Goal: Book appointment/travel/reservation

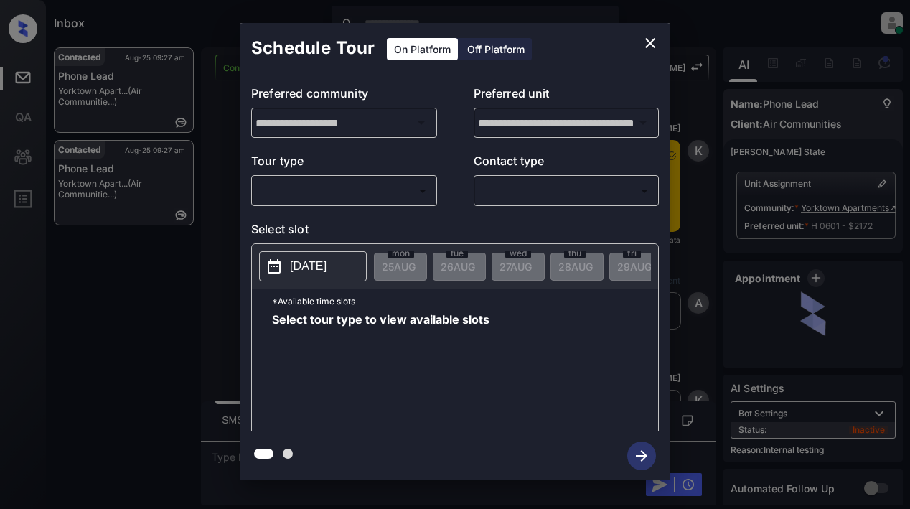
scroll to position [3712, 0]
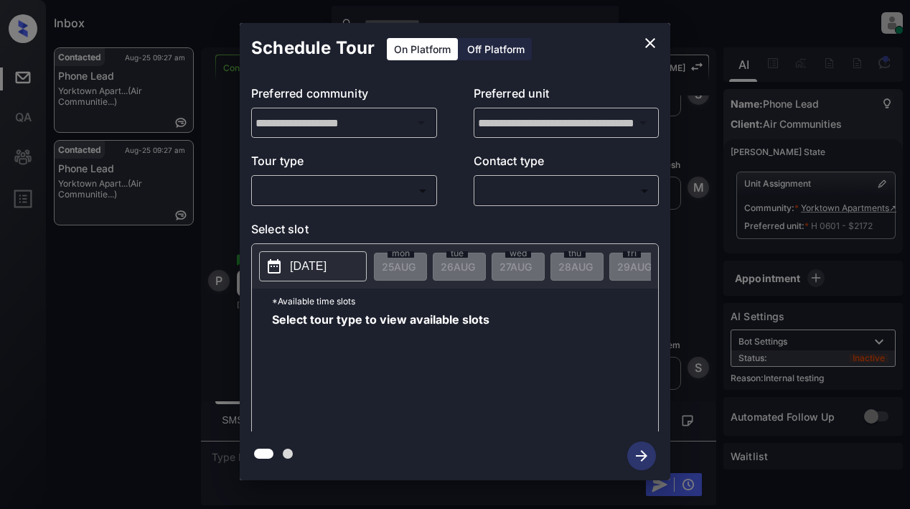
click at [381, 194] on body "Inbox Lyzzelle M. Ceralde Online Set yourself offline Set yourself on break Pro…" at bounding box center [455, 254] width 910 height 509
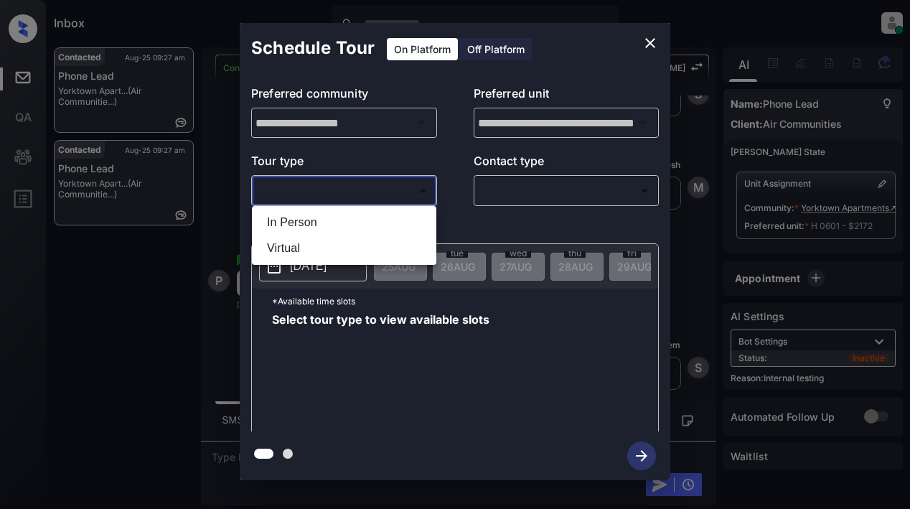
click at [649, 44] on div at bounding box center [455, 254] width 910 height 509
click at [357, 189] on body "Inbox Lyzzelle M. Ceralde Online Set yourself offline Set yourself on break Pro…" at bounding box center [455, 254] width 910 height 509
drag, startPoint x: 290, startPoint y: 246, endPoint x: 347, endPoint y: 237, distance: 58.0
click at [292, 245] on li "Virtual" at bounding box center [343, 248] width 177 height 26
type input "*******"
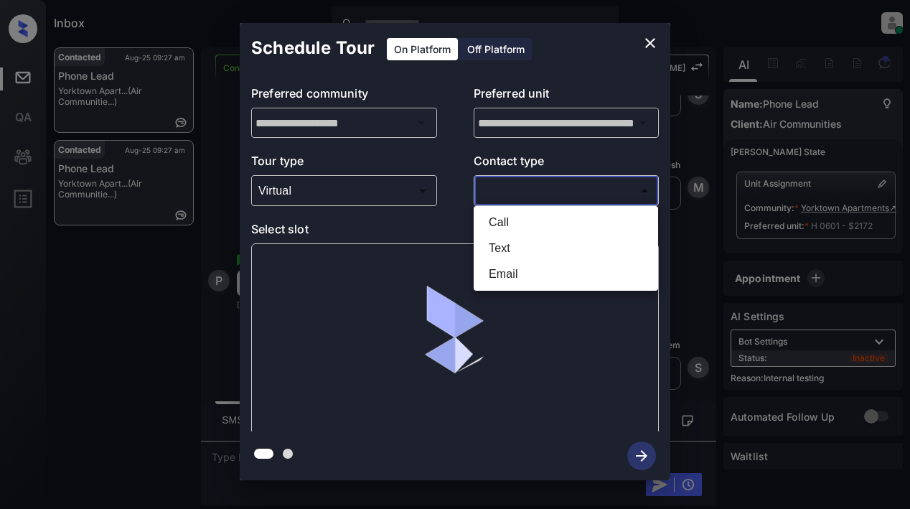
click at [503, 189] on body "Inbox Lyzzelle M. Ceralde Online Set yourself offline Set yourself on break Pro…" at bounding box center [455, 254] width 910 height 509
click at [495, 246] on li "Text" at bounding box center [565, 248] width 177 height 26
type input "****"
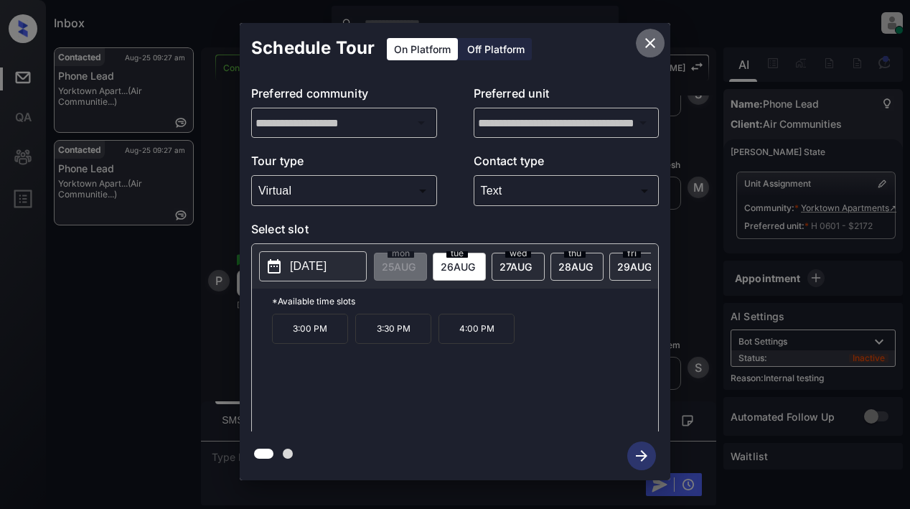
click at [643, 44] on icon "close" at bounding box center [649, 42] width 17 height 17
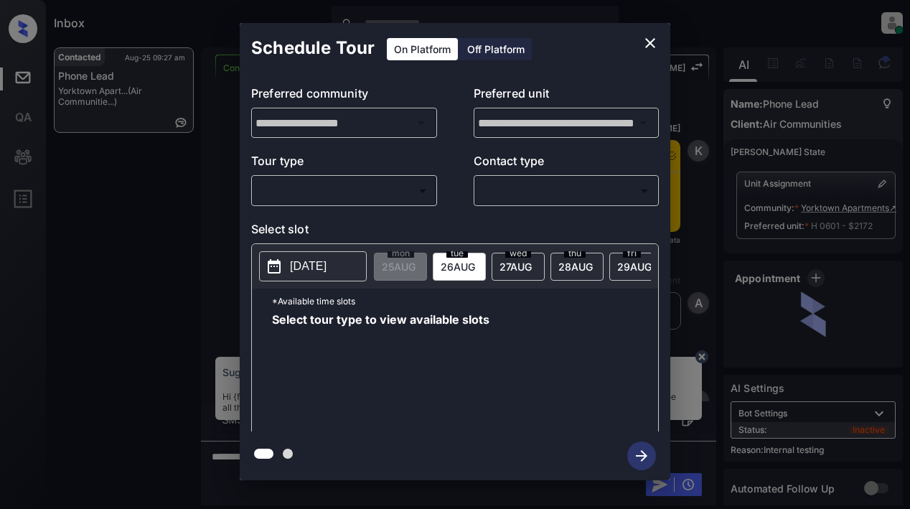
scroll to position [3712, 0]
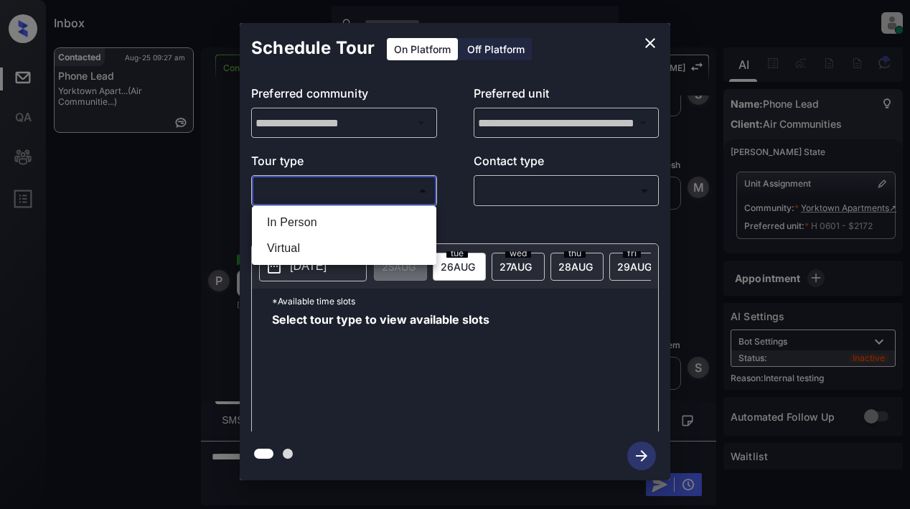
click at [383, 195] on body "Inbox Lyzzelle [PERSON_NAME] Online Set yourself offline Set yourself on break …" at bounding box center [455, 254] width 910 height 509
drag, startPoint x: 296, startPoint y: 250, endPoint x: 362, endPoint y: 232, distance: 67.9
click at [298, 250] on li "Virtual" at bounding box center [343, 248] width 177 height 26
type input "*******"
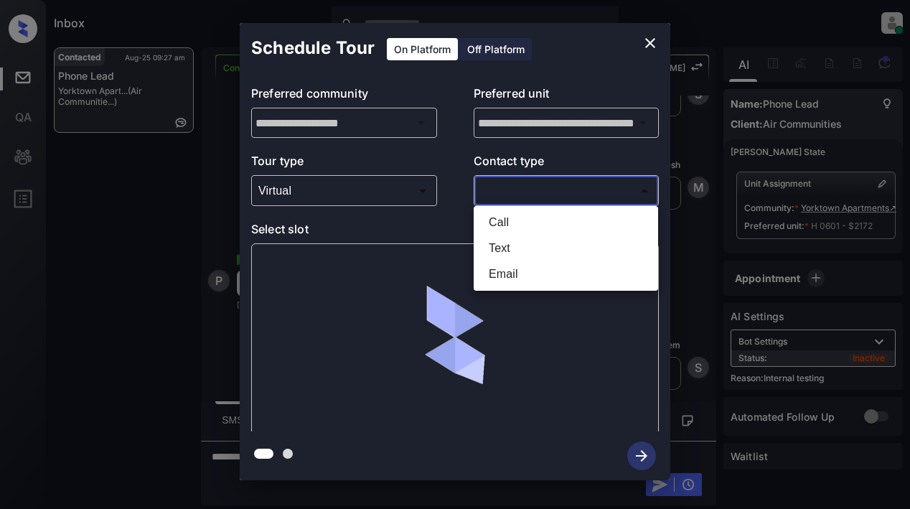
click at [501, 197] on body "Inbox Lyzzelle M. Ceralde Online Set yourself offline Set yourself on break Pro…" at bounding box center [455, 254] width 910 height 509
click at [506, 258] on li "Text" at bounding box center [565, 248] width 177 height 26
type input "****"
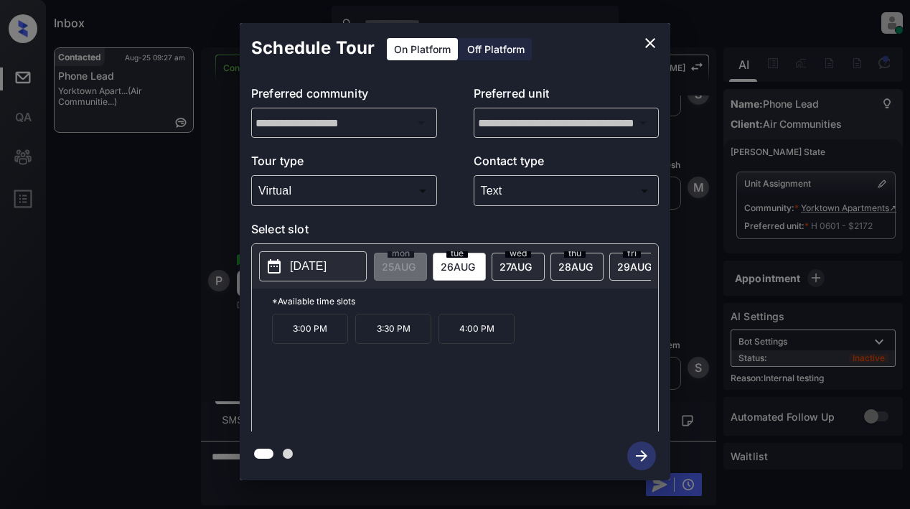
click at [326, 263] on p "[DATE]" at bounding box center [308, 266] width 37 height 17
click at [651, 41] on icon "close" at bounding box center [649, 42] width 17 height 17
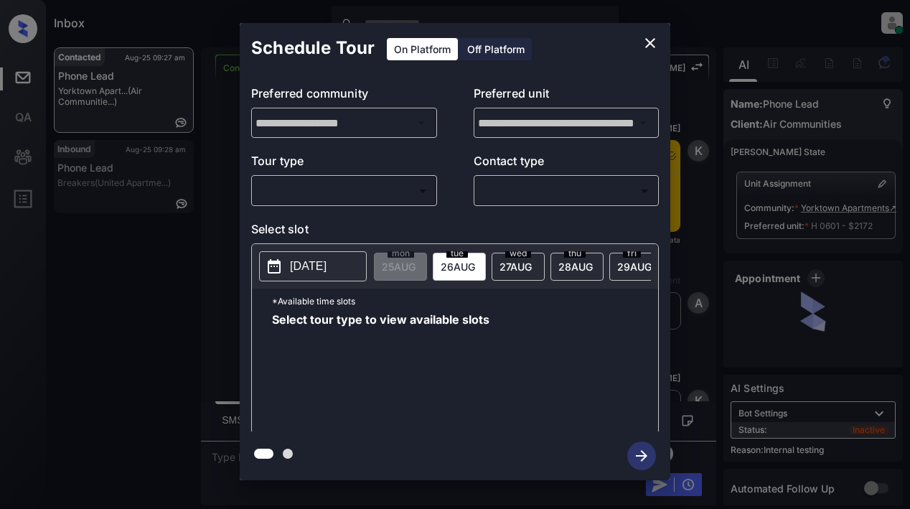
scroll to position [4024, 0]
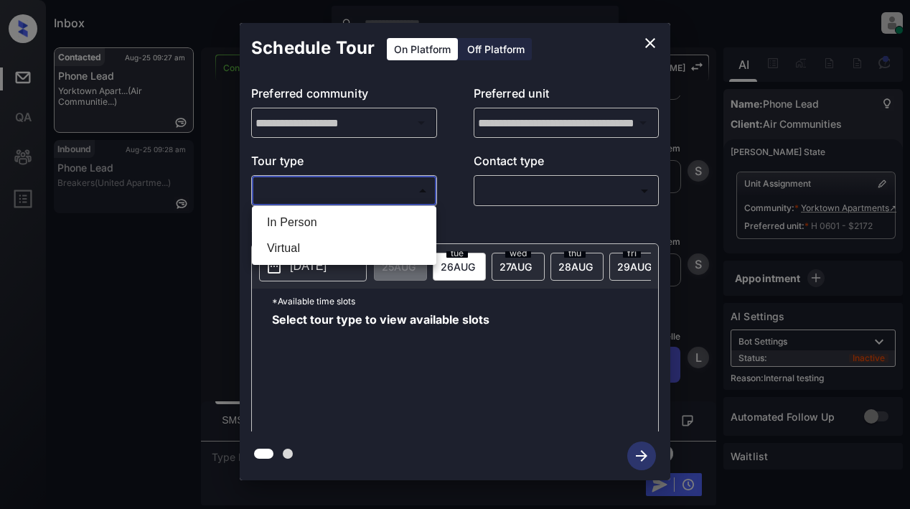
drag, startPoint x: 291, startPoint y: 193, endPoint x: 290, endPoint y: 184, distance: 9.4
click at [291, 187] on body "Inbox Lyzzelle M. Ceralde Online Set yourself offline Set yourself on break Pro…" at bounding box center [455, 254] width 910 height 509
drag, startPoint x: 296, startPoint y: 251, endPoint x: 414, endPoint y: 214, distance: 123.2
click at [297, 250] on li "Virtual" at bounding box center [343, 248] width 177 height 26
type input "*******"
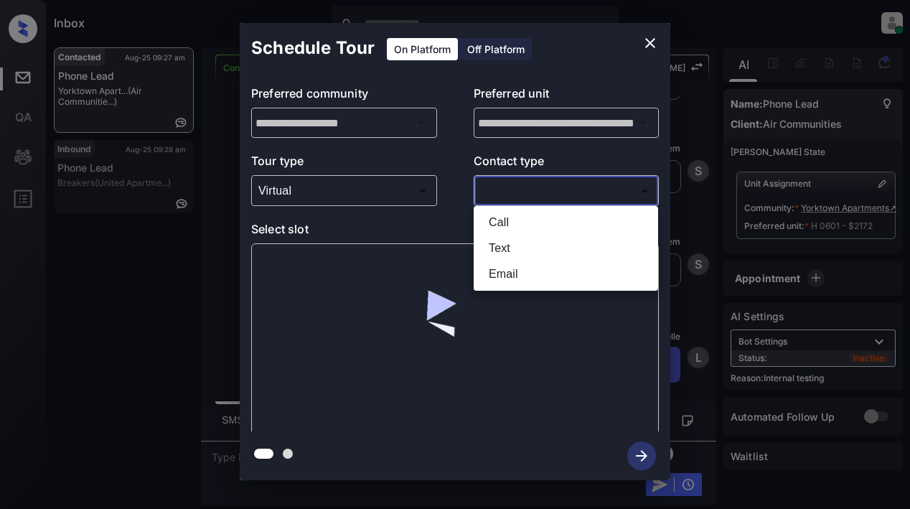
drag, startPoint x: 509, startPoint y: 192, endPoint x: 529, endPoint y: 184, distance: 20.9
click at [510, 192] on body "Inbox Lyzzelle M. Ceralde Online Set yourself offline Set yourself on break Pro…" at bounding box center [455, 254] width 910 height 509
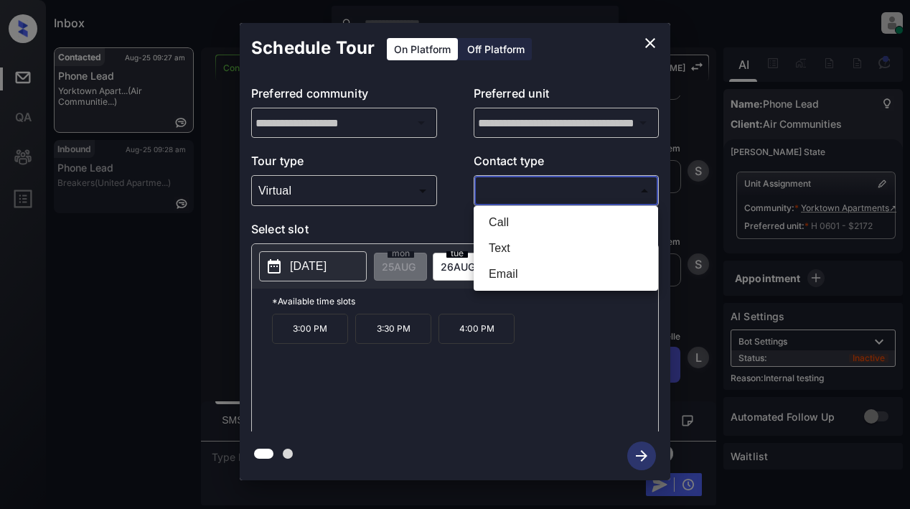
click at [496, 251] on li "Text" at bounding box center [565, 248] width 177 height 26
type input "****"
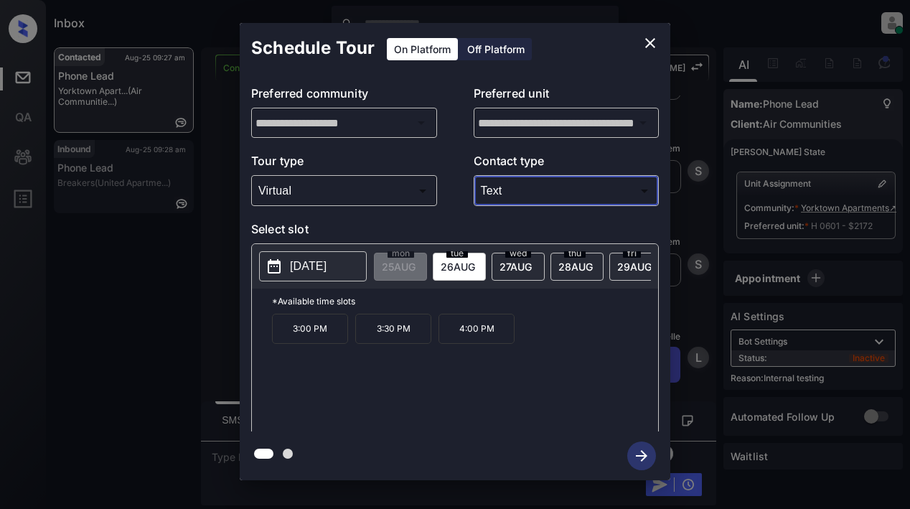
click at [321, 264] on p "[DATE]" at bounding box center [308, 266] width 37 height 17
click at [653, 43] on icon "close" at bounding box center [649, 42] width 17 height 17
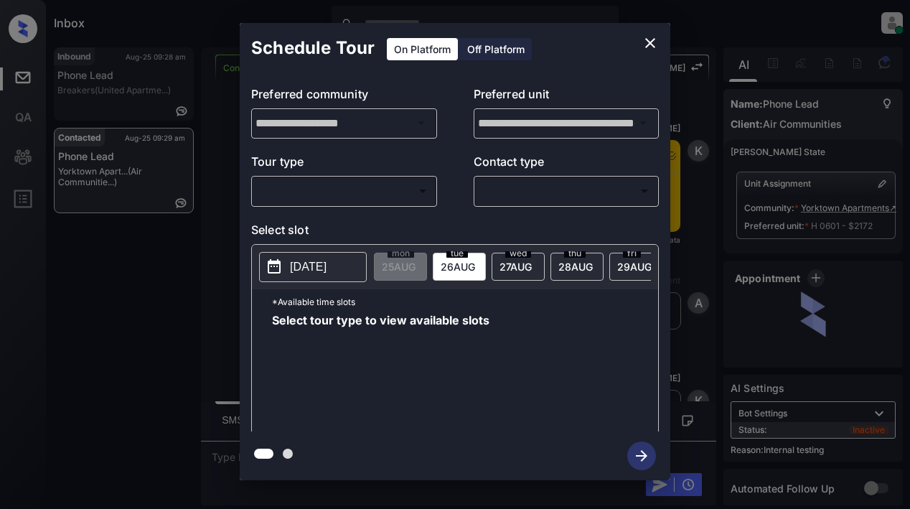
scroll to position [4197, 0]
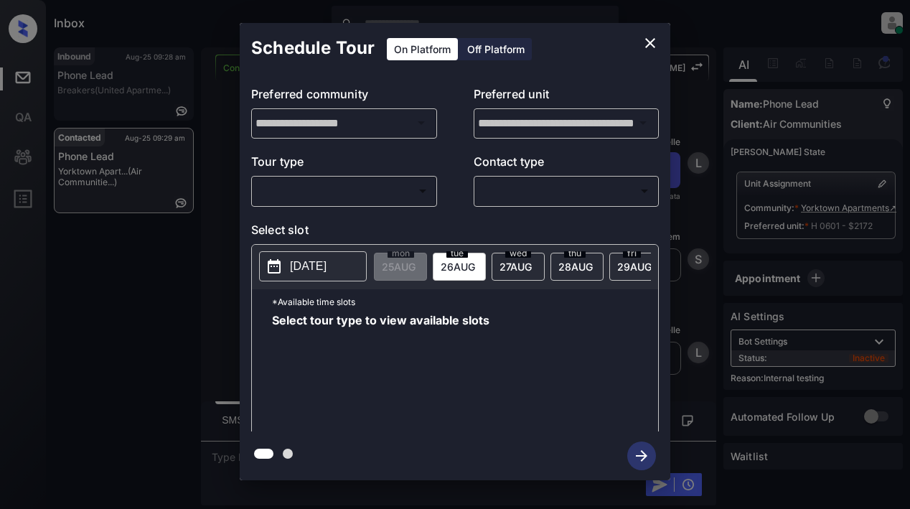
click at [367, 190] on body "Inbox Lyzzelle M. Ceralde Online Set yourself offline Set yourself on break Pro…" at bounding box center [455, 254] width 910 height 509
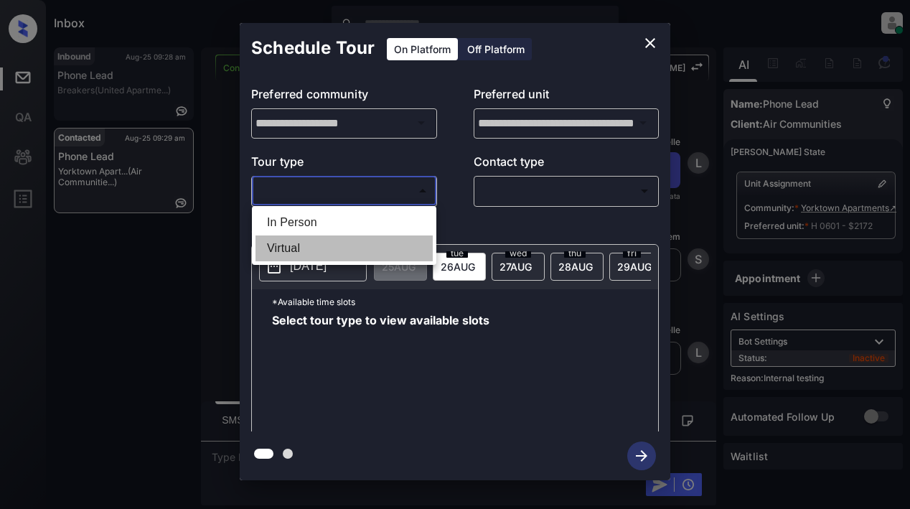
drag, startPoint x: 287, startPoint y: 249, endPoint x: 442, endPoint y: 209, distance: 159.9
click at [291, 248] on li "Virtual" at bounding box center [343, 248] width 177 height 26
type input "*******"
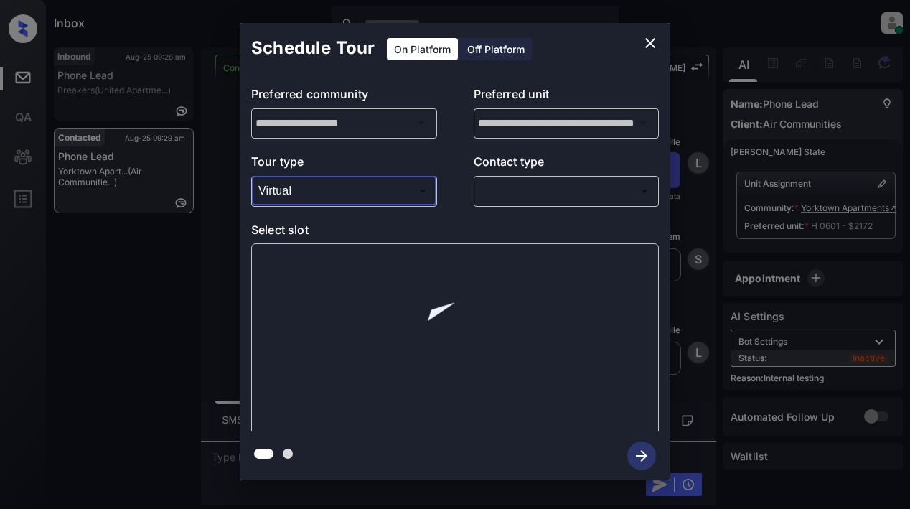
click at [522, 189] on body "Inbox Lyzzelle M. Ceralde Online Set yourself offline Set yourself on break Pro…" at bounding box center [455, 254] width 910 height 509
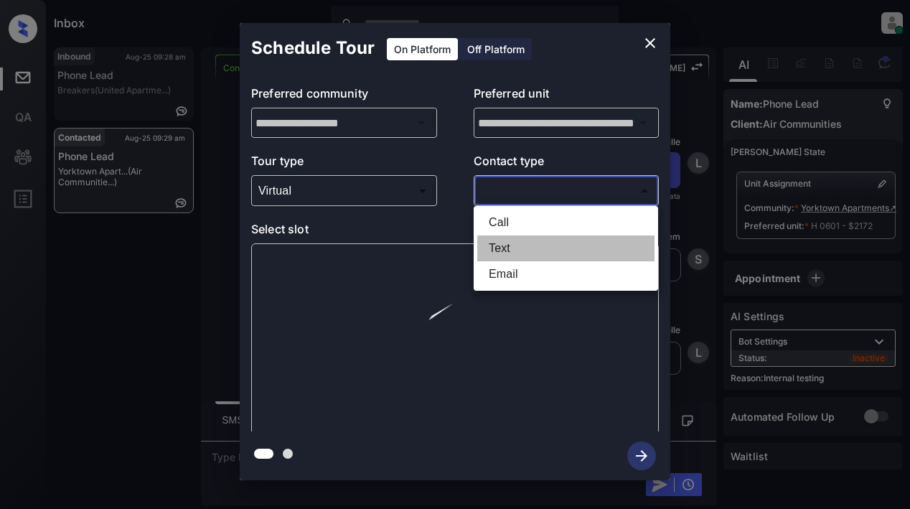
drag, startPoint x: 505, startPoint y: 252, endPoint x: 452, endPoint y: 249, distance: 53.2
click at [505, 250] on li "Text" at bounding box center [565, 248] width 177 height 26
type input "****"
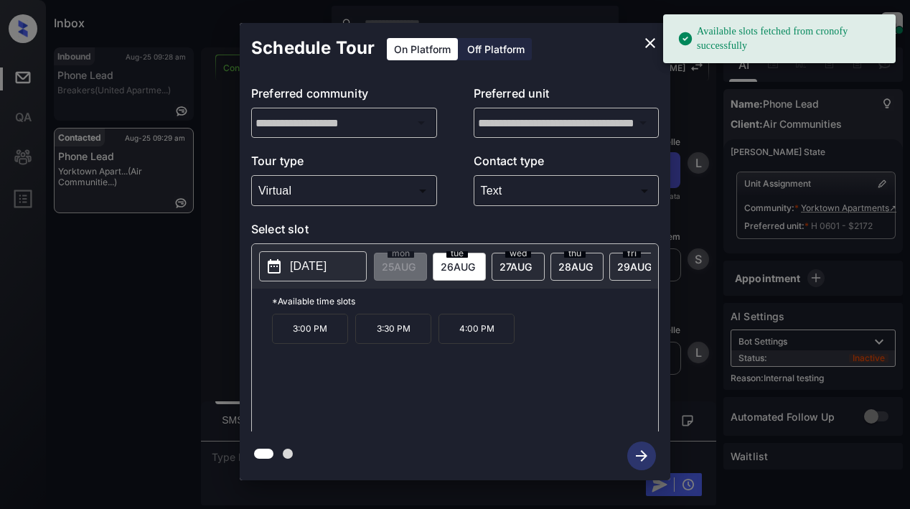
click at [322, 264] on p "[DATE]" at bounding box center [308, 266] width 37 height 17
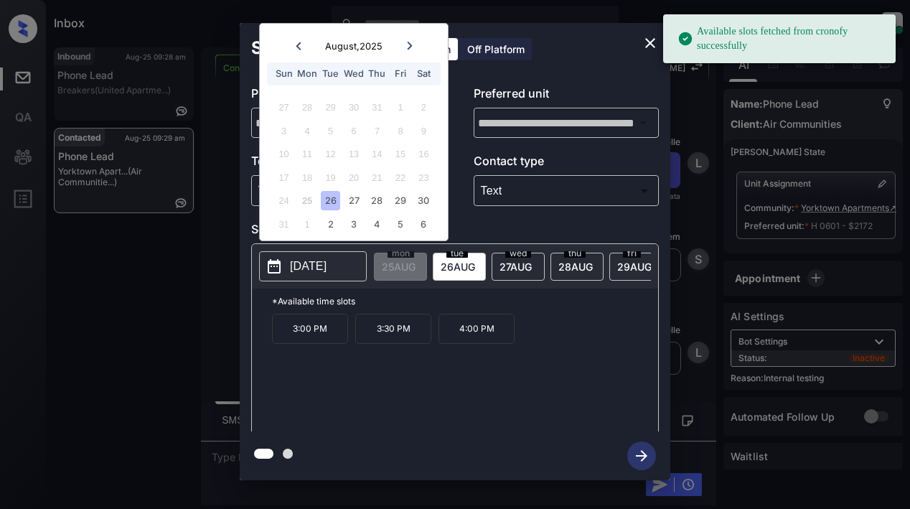
click at [325, 204] on div "26" at bounding box center [330, 200] width 19 height 19
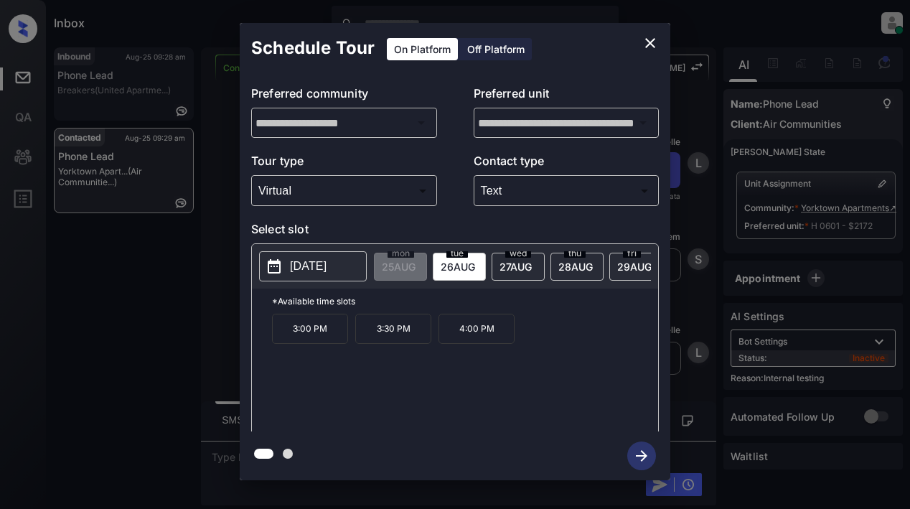
click at [311, 336] on p "3:00 PM" at bounding box center [310, 328] width 76 height 30
click at [646, 459] on icon "button" at bounding box center [641, 455] width 29 height 29
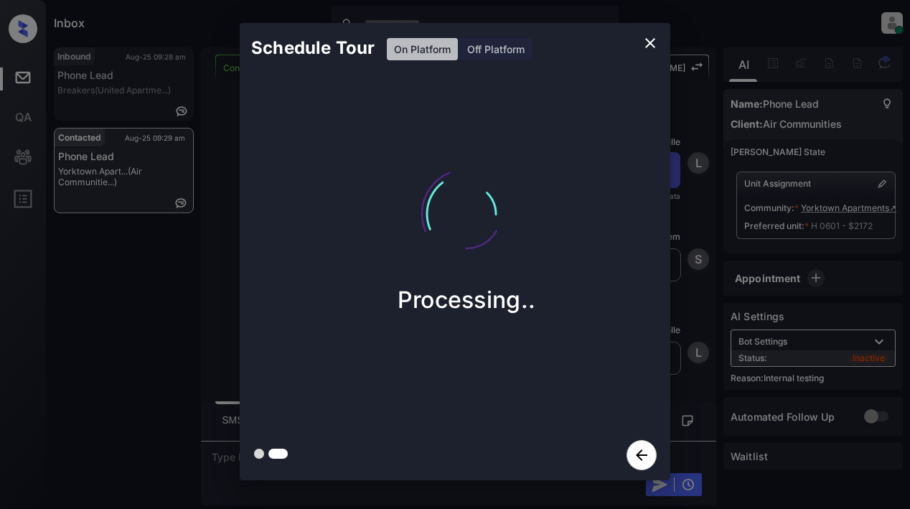
click at [645, 42] on icon "close" at bounding box center [649, 42] width 17 height 17
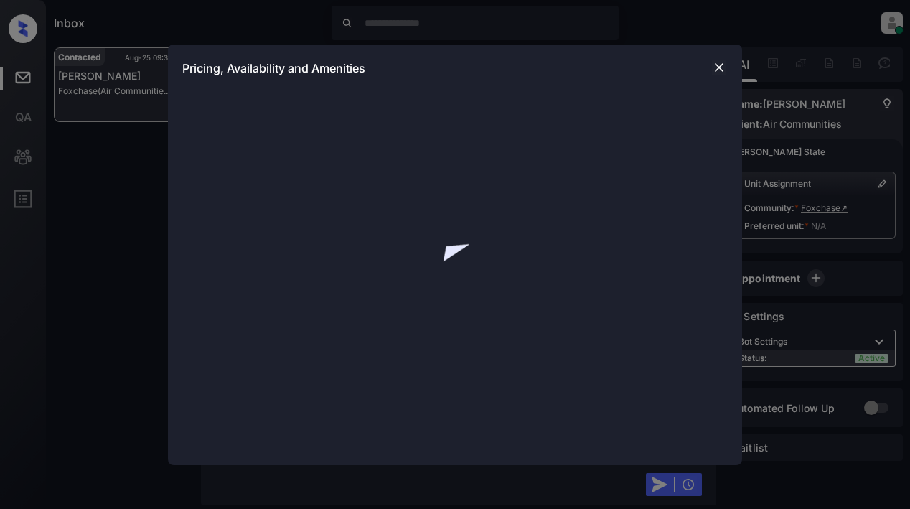
scroll to position [2552, 0]
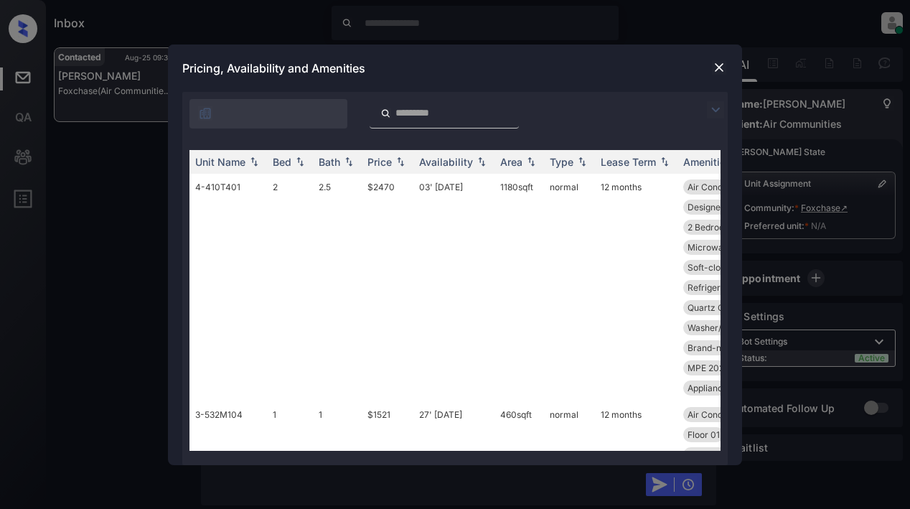
click at [710, 110] on img at bounding box center [715, 109] width 17 height 17
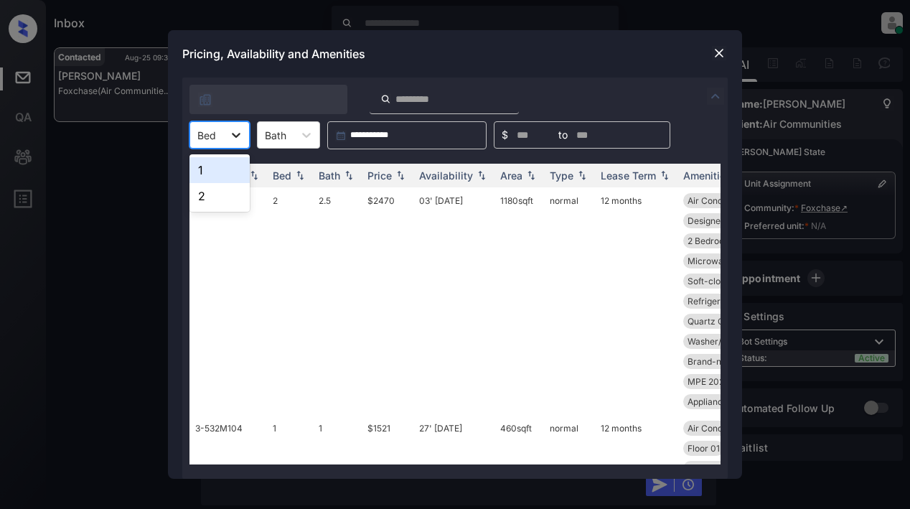
click at [237, 133] on icon at bounding box center [236, 135] width 14 height 14
click at [222, 168] on div "1" at bounding box center [219, 170] width 60 height 26
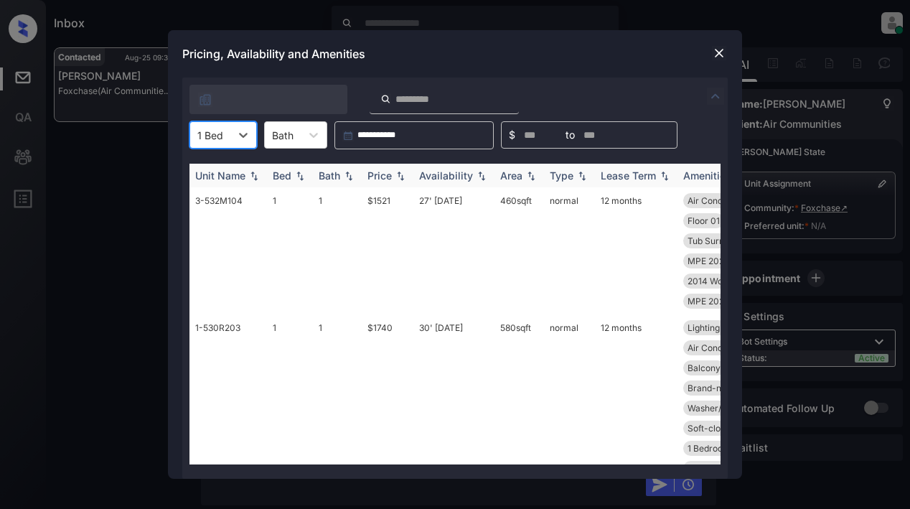
click at [392, 179] on div "Price" at bounding box center [387, 175] width 40 height 12
click at [392, 172] on div "Price" at bounding box center [387, 175] width 40 height 12
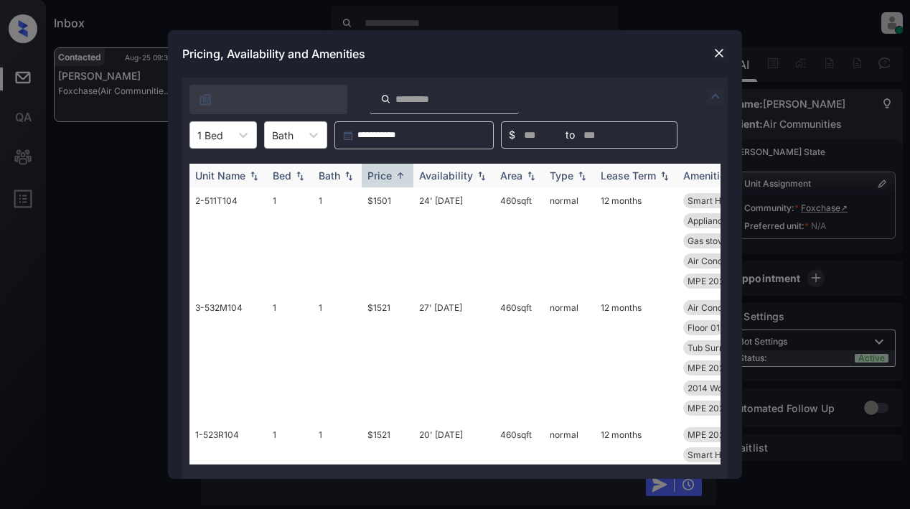
click at [389, 176] on div "Price" at bounding box center [379, 175] width 24 height 12
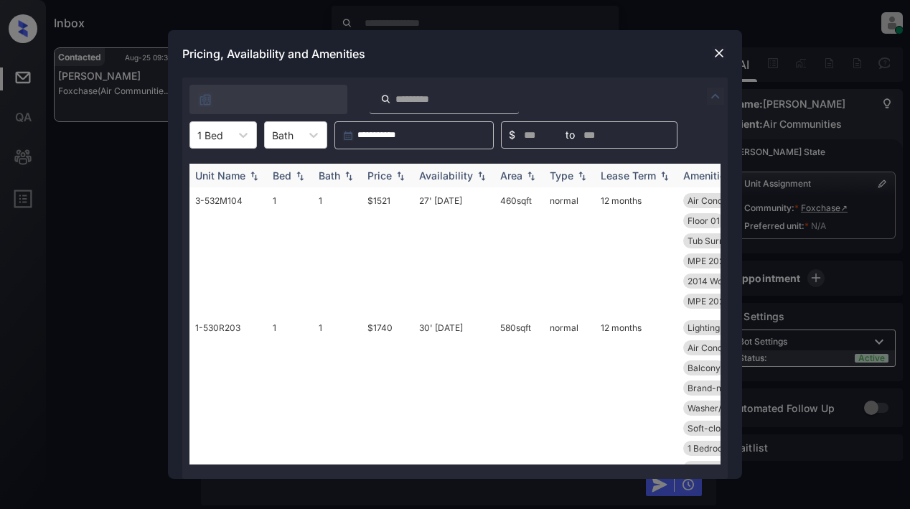
click at [385, 174] on div "Price" at bounding box center [379, 175] width 24 height 12
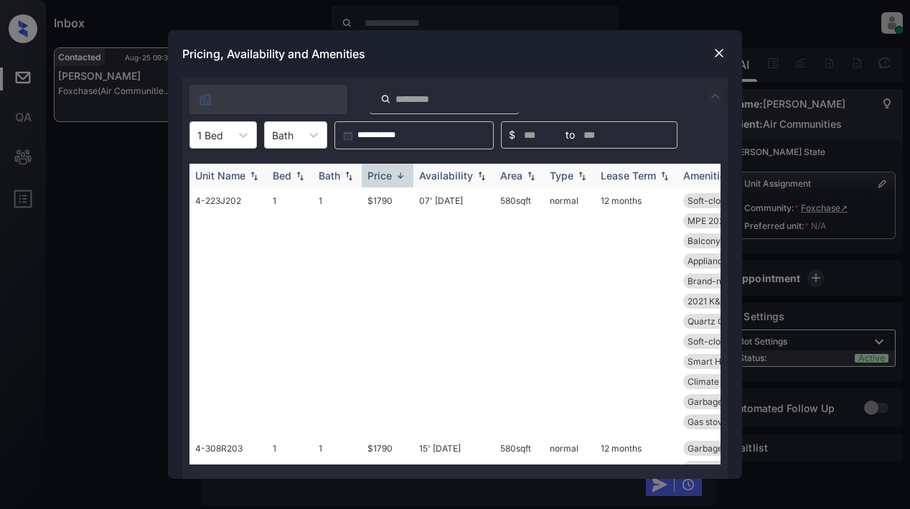
click at [385, 177] on div "Price" at bounding box center [379, 175] width 24 height 12
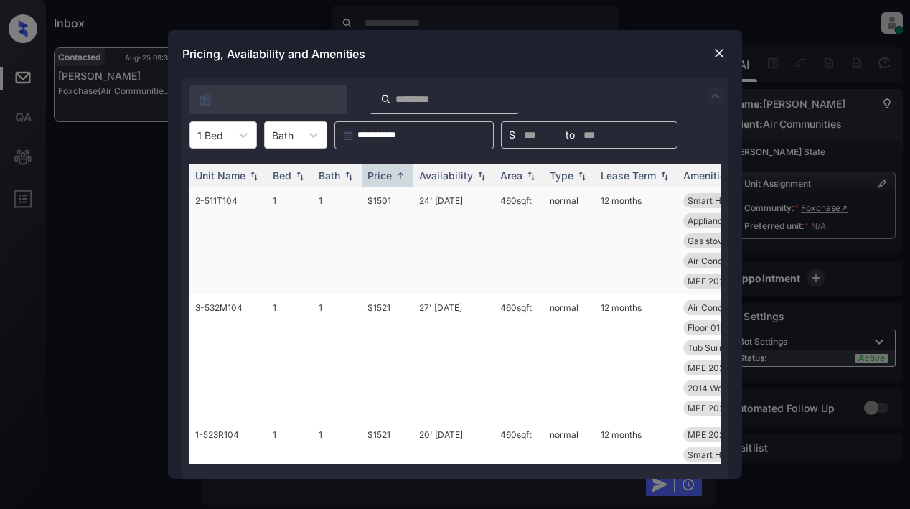
click at [382, 204] on td "$1501" at bounding box center [388, 240] width 52 height 107
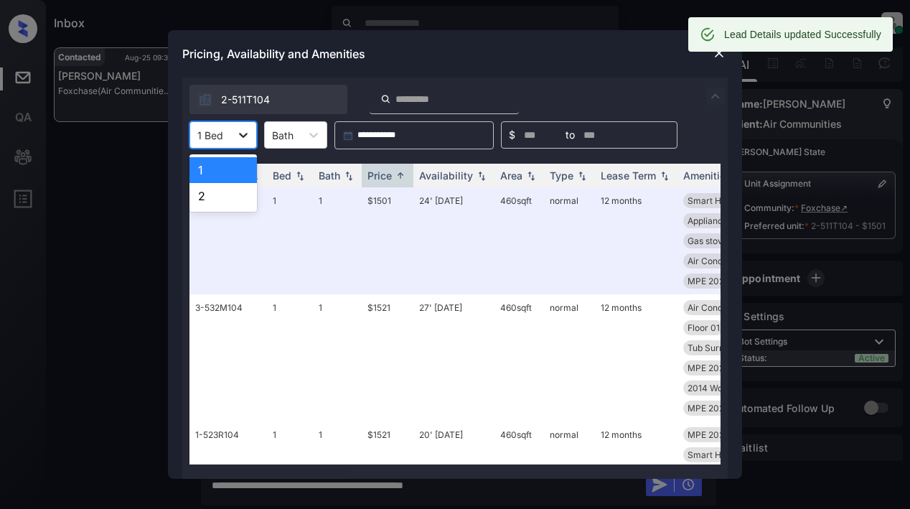
click at [241, 133] on icon at bounding box center [243, 135] width 14 height 14
click at [215, 198] on div "2" at bounding box center [222, 196] width 67 height 26
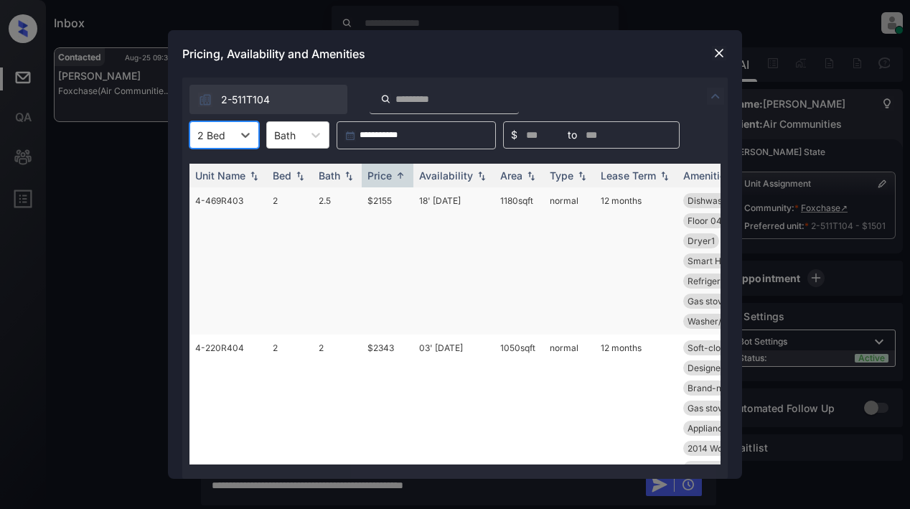
click at [377, 201] on td "$2155" at bounding box center [388, 260] width 52 height 147
click at [376, 197] on td "$2155" at bounding box center [388, 260] width 52 height 147
click at [379, 201] on td "$2155" at bounding box center [388, 260] width 52 height 147
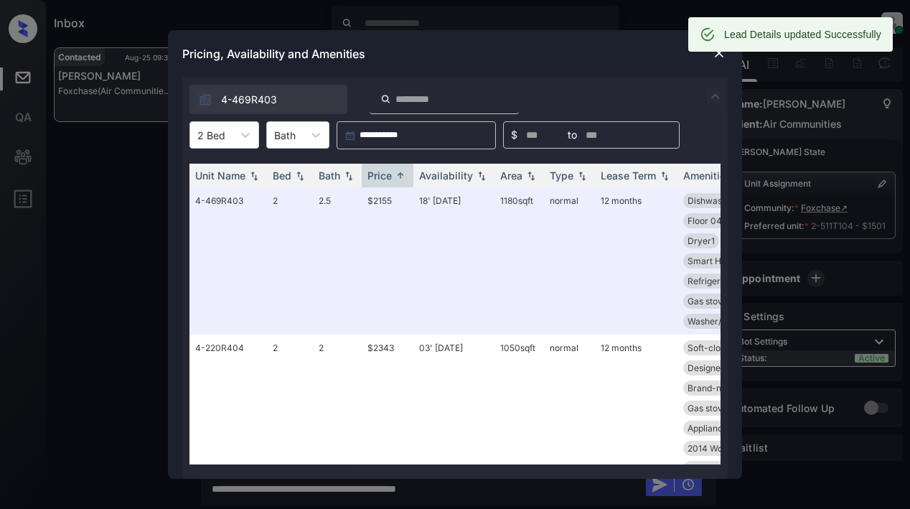
click at [707, 53] on div "Pricing, Availability and Amenities" at bounding box center [455, 53] width 574 height 47
click at [717, 58] on img at bounding box center [719, 53] width 14 height 14
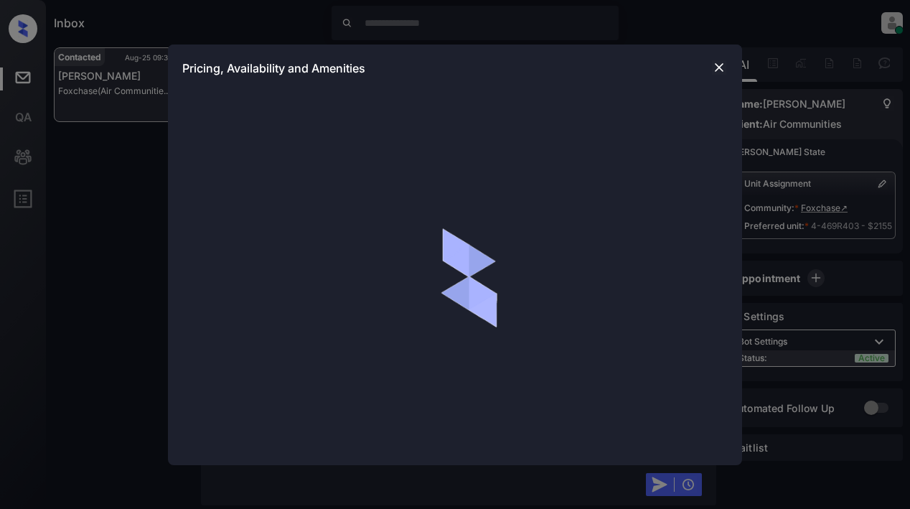
scroll to position [3672, 0]
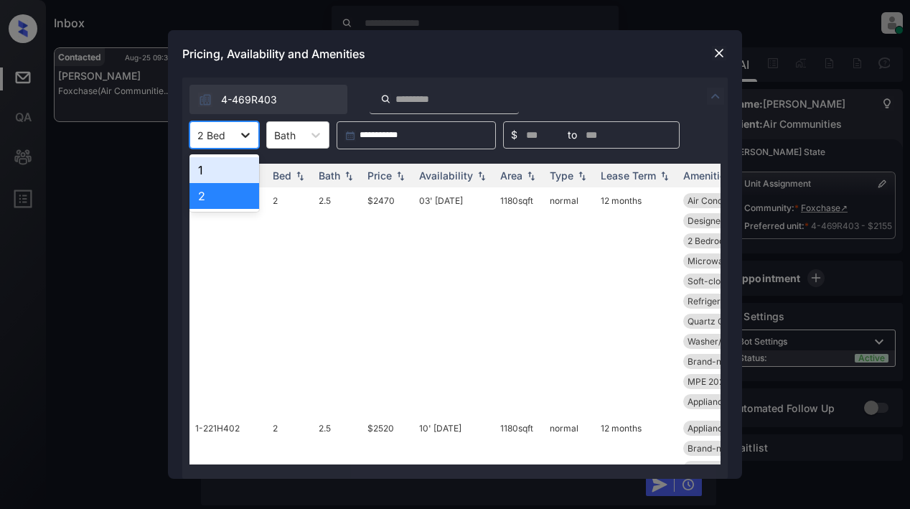
click at [235, 137] on div at bounding box center [245, 135] width 26 height 26
drag, startPoint x: 220, startPoint y: 168, endPoint x: 358, endPoint y: 169, distance: 137.7
click at [220, 169] on div "1" at bounding box center [224, 170] width 70 height 26
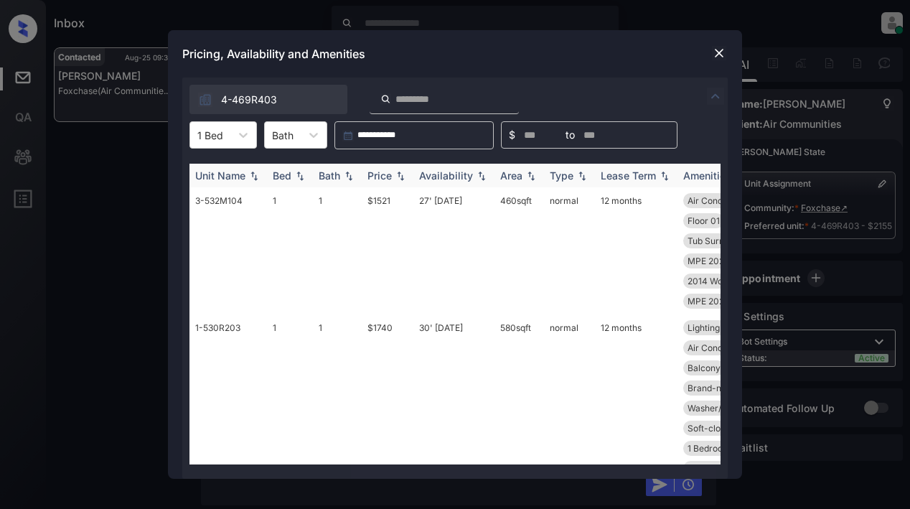
click at [378, 173] on div "Price" at bounding box center [379, 175] width 24 height 12
click at [377, 173] on div "Price" at bounding box center [379, 175] width 24 height 12
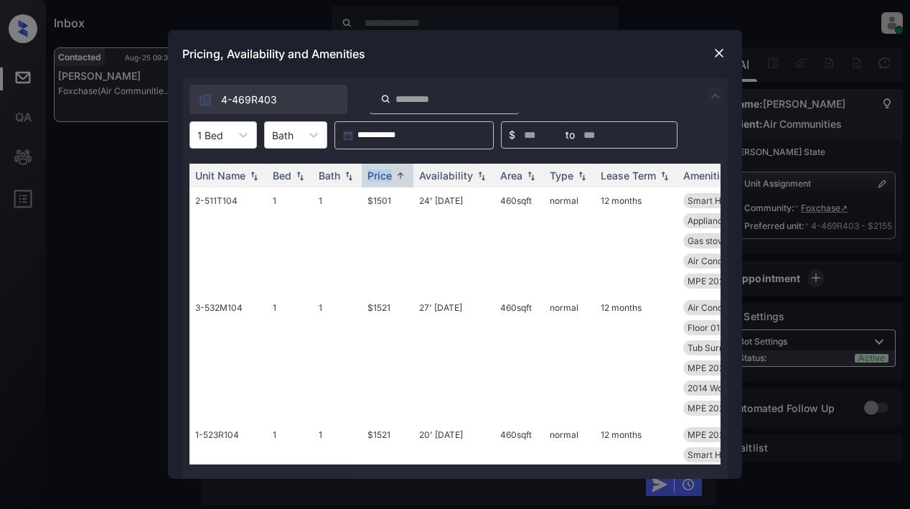
click at [721, 54] on img at bounding box center [719, 53] width 14 height 14
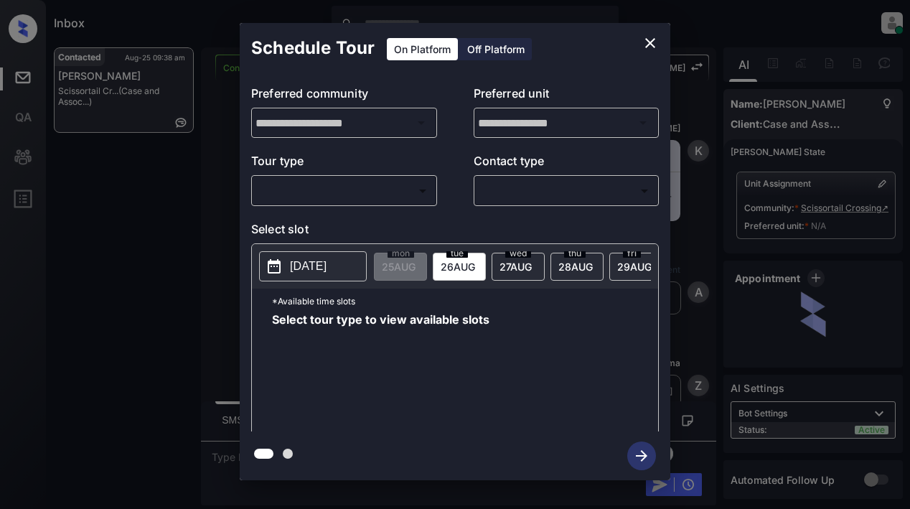
scroll to position [7029, 0]
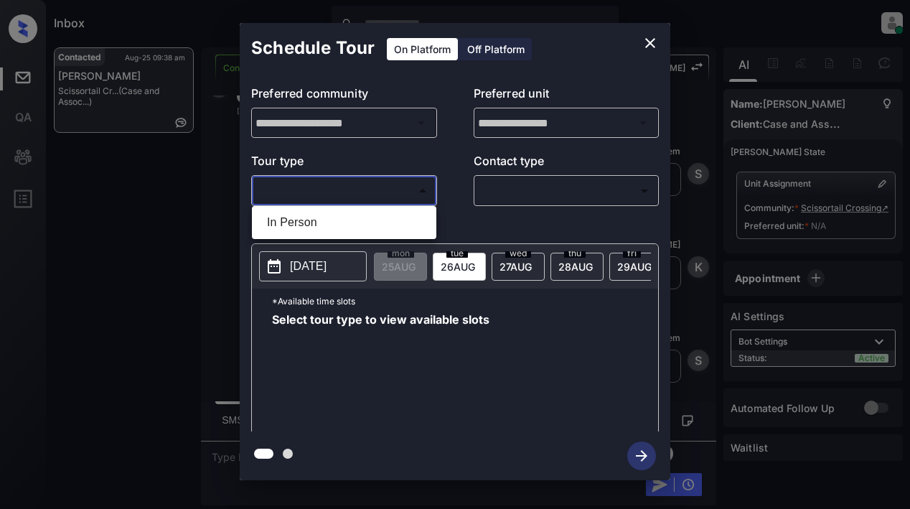
click at [302, 182] on body "Inbox Lyzzelle [PERSON_NAME] Online Set yourself offline Set yourself on break …" at bounding box center [455, 254] width 910 height 509
click at [293, 222] on li "In Person" at bounding box center [343, 222] width 177 height 26
type input "********"
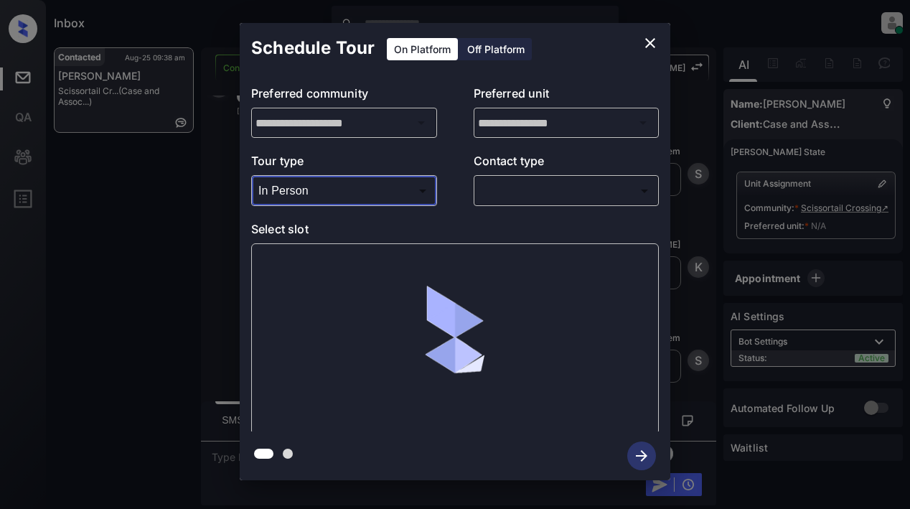
click at [500, 197] on body "Inbox Lyzzelle [PERSON_NAME] Online Set yourself offline Set yourself on break …" at bounding box center [455, 254] width 910 height 509
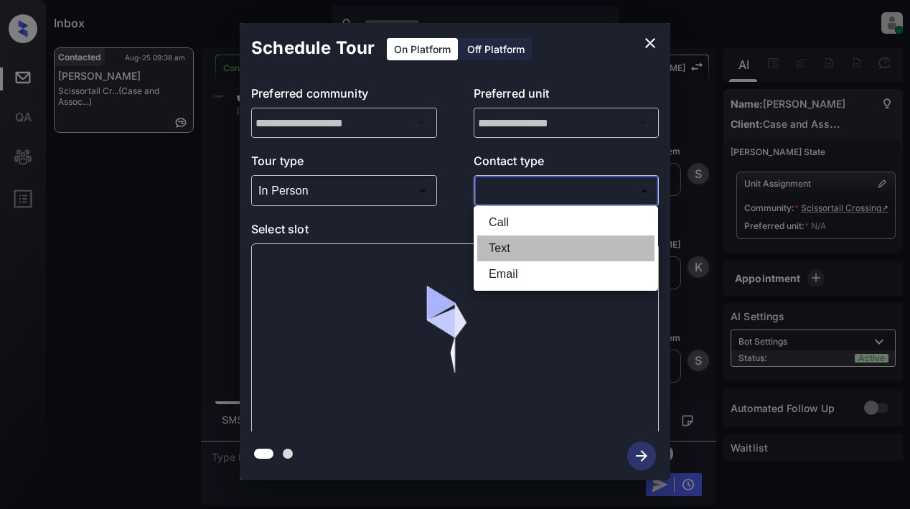
click at [505, 253] on li "Text" at bounding box center [565, 248] width 177 height 26
type input "****"
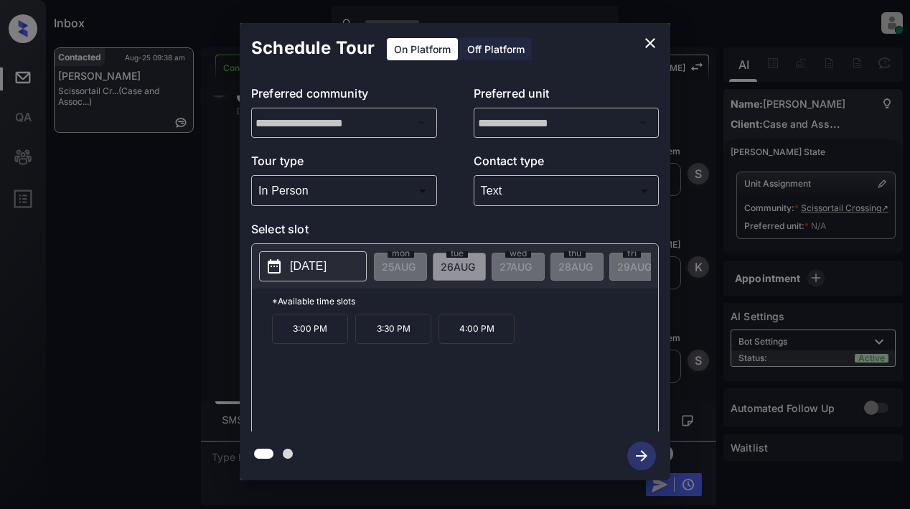
click at [300, 269] on p "[DATE]" at bounding box center [308, 266] width 37 height 17
drag, startPoint x: 288, startPoint y: 331, endPoint x: 494, endPoint y: 346, distance: 205.7
click at [494, 346] on div "3:00 PM 3:30 PM 4:00 PM" at bounding box center [465, 370] width 386 height 115
copy div "3:00 PM 3:30 PM 4:00 PM"
click at [653, 41] on icon "close" at bounding box center [650, 43] width 10 height 10
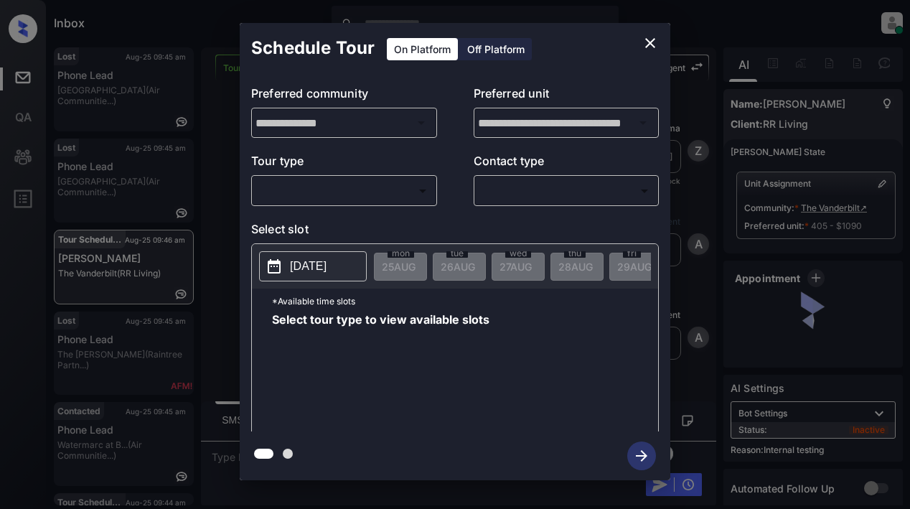
scroll to position [14006, 0]
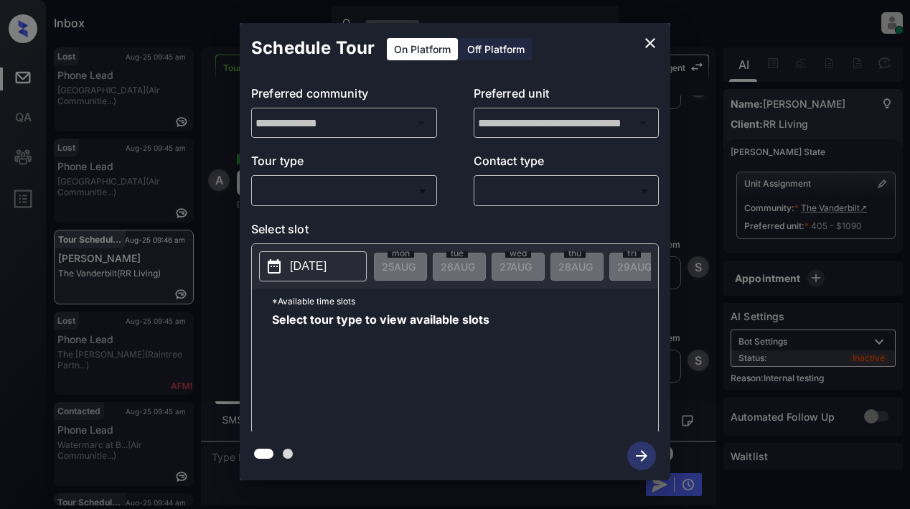
click at [315, 190] on body "Inbox Lyzzelle M. Ceralde Online Set yourself offline Set yourself on break Pro…" at bounding box center [455, 254] width 910 height 509
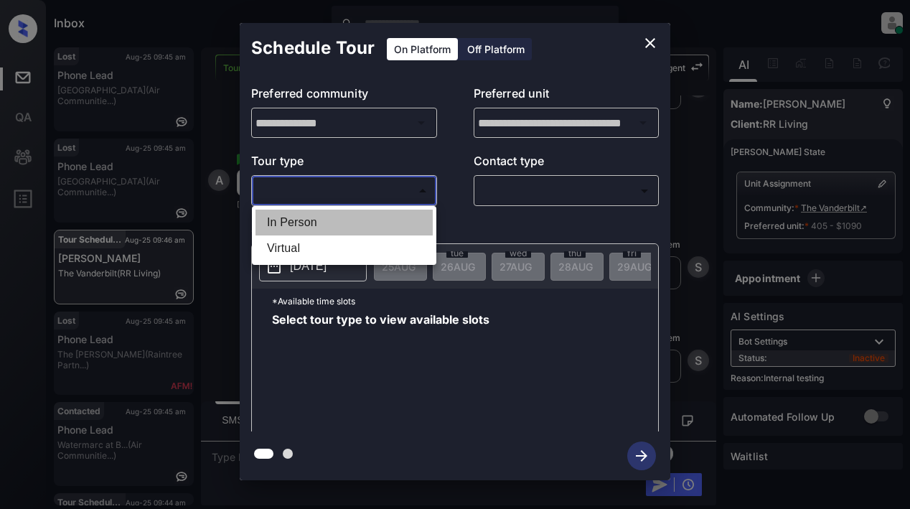
click at [289, 220] on li "In Person" at bounding box center [343, 222] width 177 height 26
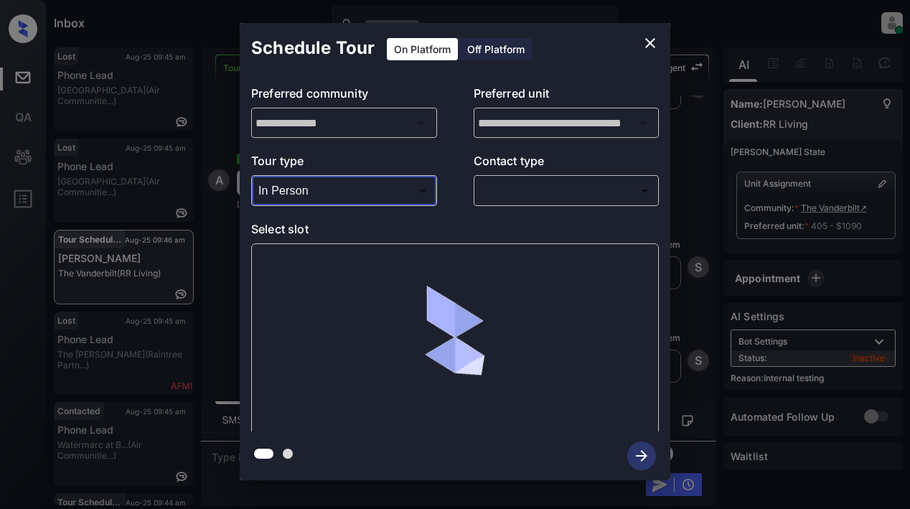
click at [326, 188] on body "Inbox Lyzzelle [PERSON_NAME] Online Set yourself offline Set yourself on break …" at bounding box center [455, 254] width 910 height 509
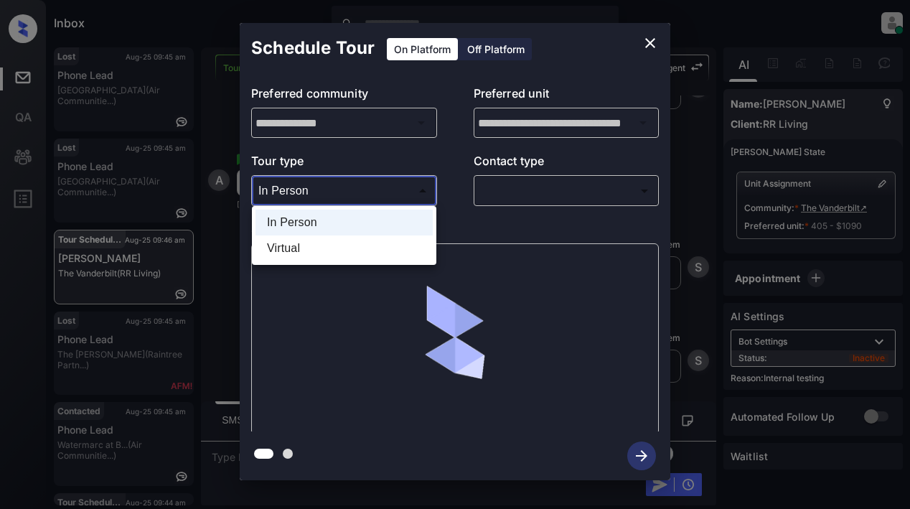
click at [290, 255] on li "Virtual" at bounding box center [343, 248] width 177 height 26
type input "*******"
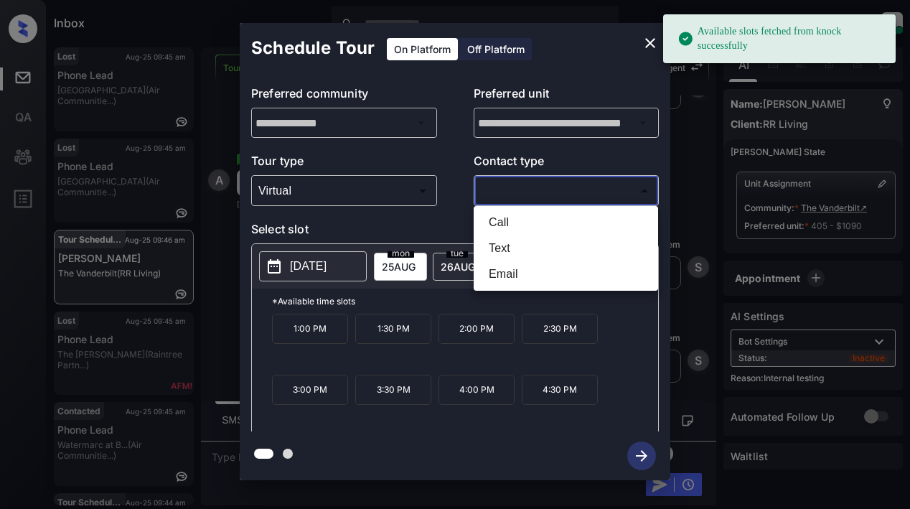
click at [512, 192] on body "Available slots fetched from knock successfully Inbox Lyzzelle M. Ceralde Onlin…" at bounding box center [455, 254] width 910 height 509
click at [501, 253] on li "Text" at bounding box center [565, 248] width 177 height 26
type input "****"
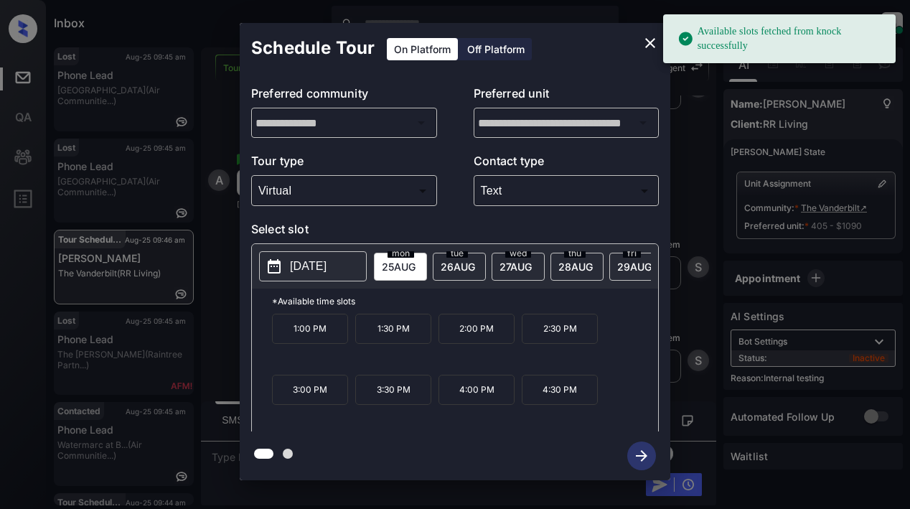
click at [303, 270] on p "[DATE]" at bounding box center [308, 266] width 37 height 17
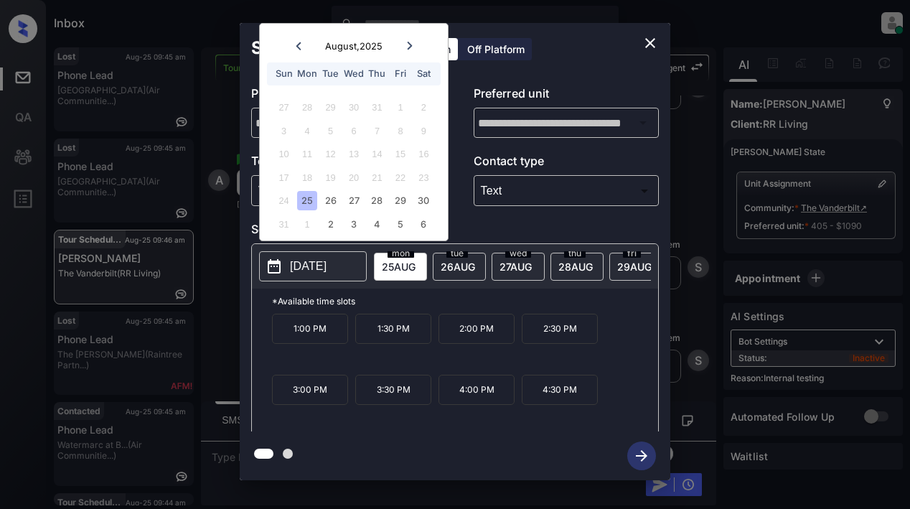
click at [371, 124] on div "7" at bounding box center [376, 130] width 19 height 19
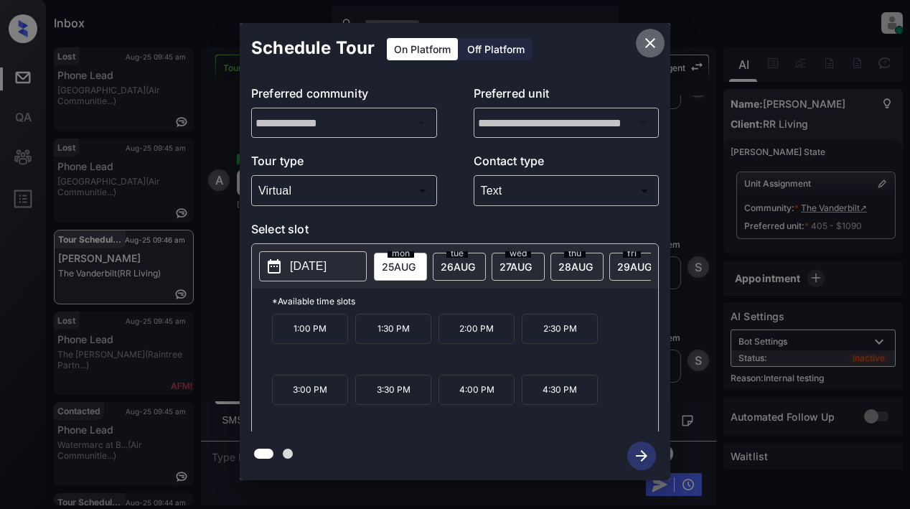
click at [650, 45] on icon "close" at bounding box center [649, 42] width 17 height 17
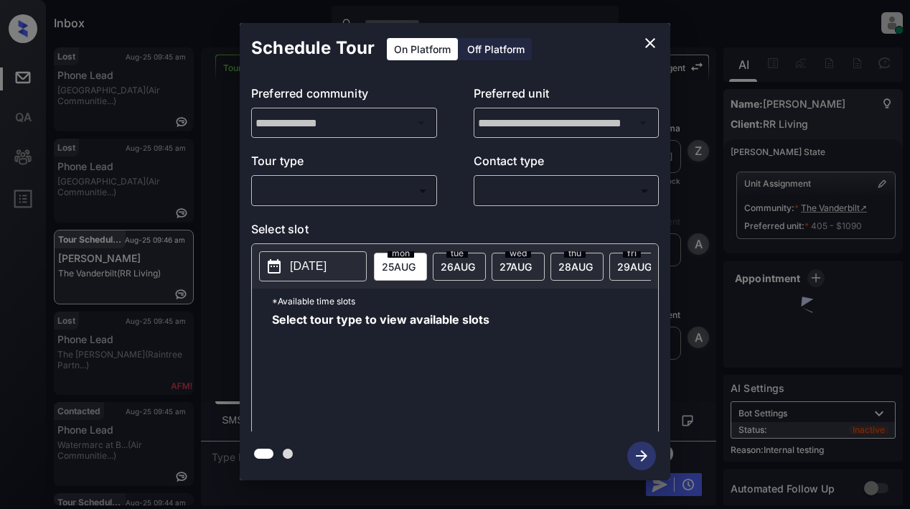
scroll to position [14006, 0]
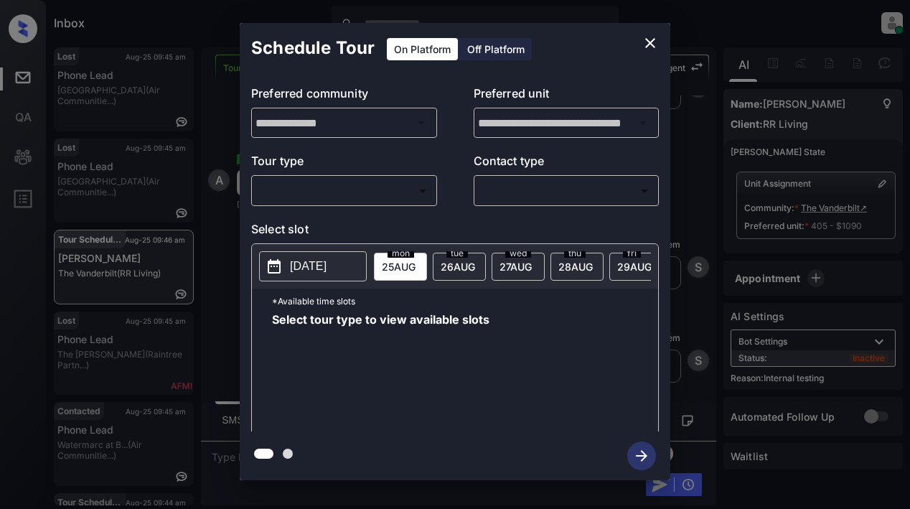
click at [372, 193] on body "Inbox Lyzzelle [PERSON_NAME] Online Set yourself offline Set yourself on break …" at bounding box center [455, 254] width 910 height 509
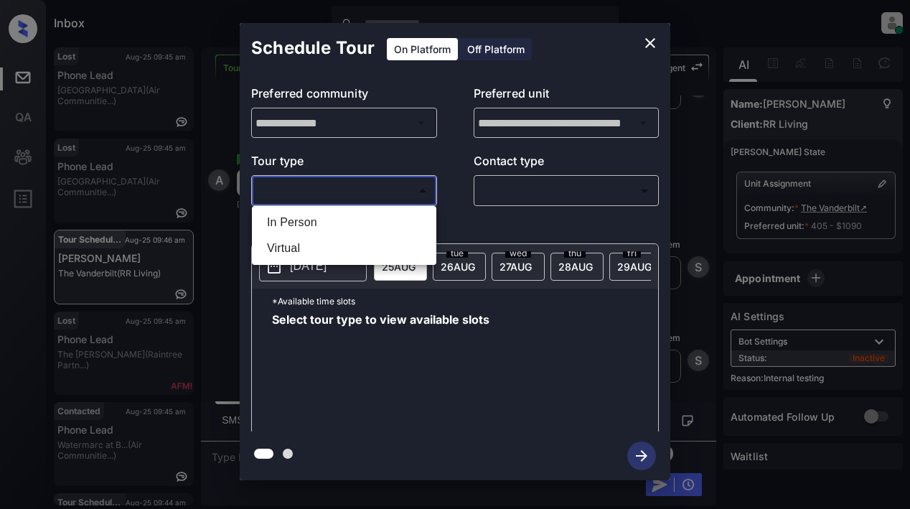
click at [299, 252] on li "Virtual" at bounding box center [343, 248] width 177 height 26
type input "*******"
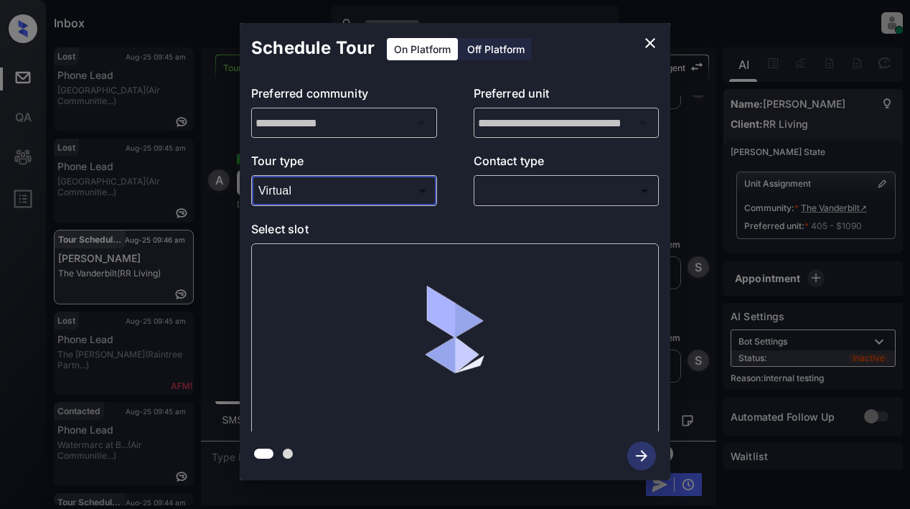
click at [496, 198] on body "Inbox Lyzzelle [PERSON_NAME] Online Set yourself offline Set yourself on break …" at bounding box center [455, 254] width 910 height 509
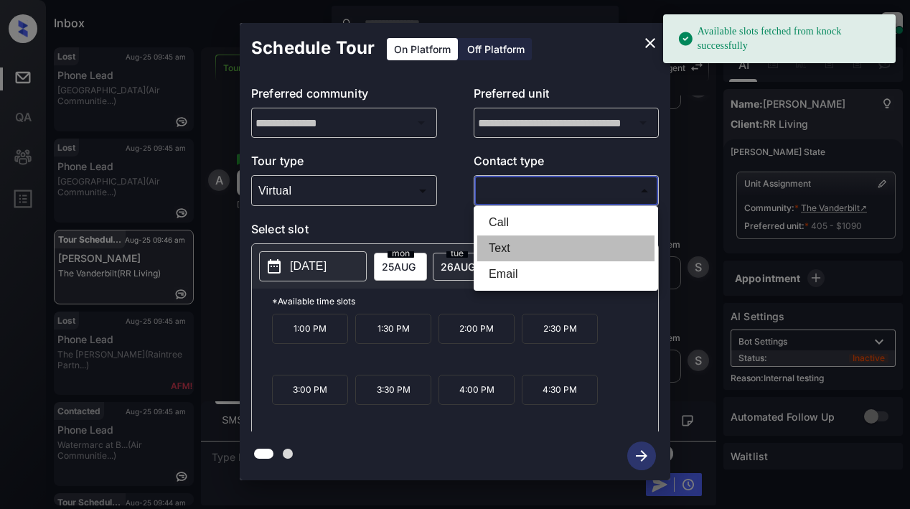
click at [509, 247] on li "Text" at bounding box center [565, 248] width 177 height 26
type input "****"
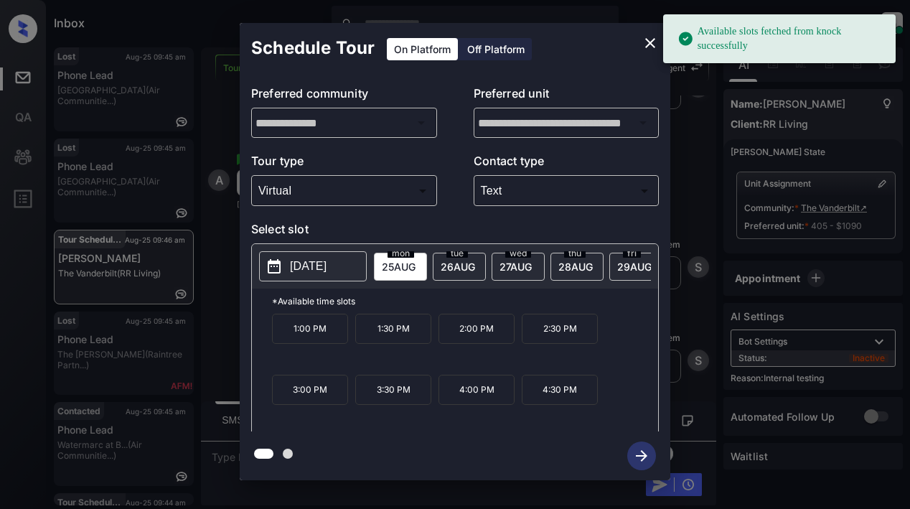
click at [308, 268] on p "[DATE]" at bounding box center [308, 266] width 37 height 17
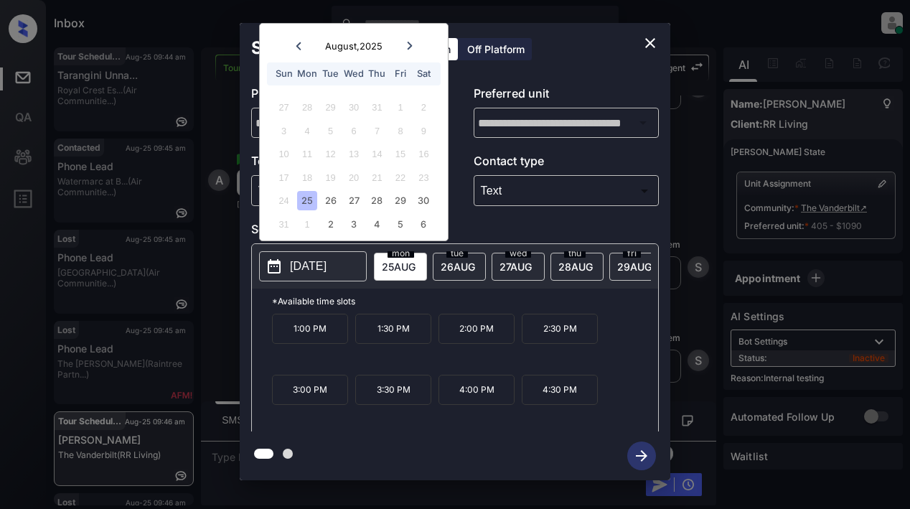
click at [653, 42] on icon "close" at bounding box center [649, 42] width 17 height 17
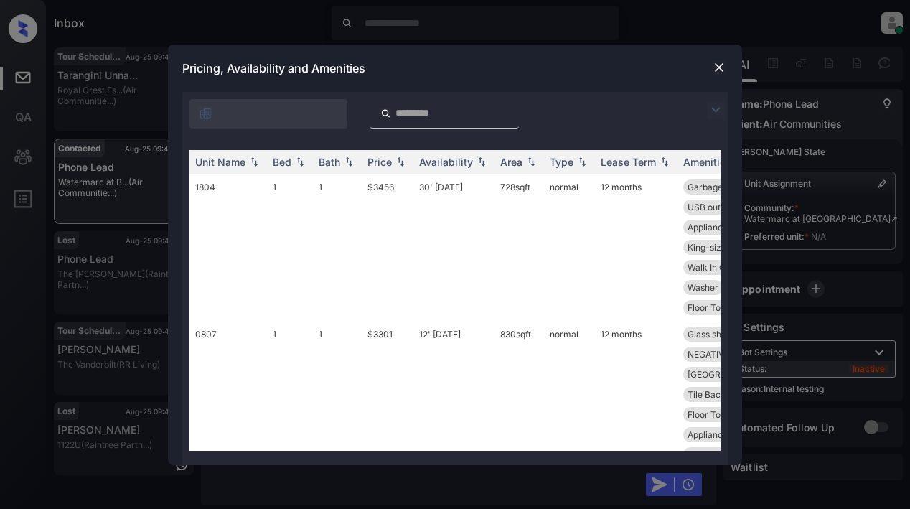
scroll to position [1693, 0]
click at [784, 67] on div "**********" at bounding box center [455, 254] width 910 height 509
click at [707, 71] on div "Pricing, Availability and Amenities" at bounding box center [455, 67] width 574 height 47
click at [712, 71] on div "Pricing, Availability and Amenities" at bounding box center [455, 67] width 574 height 47
click at [717, 65] on img at bounding box center [719, 67] width 14 height 14
